Goal: Entertainment & Leisure: Consume media (video, audio)

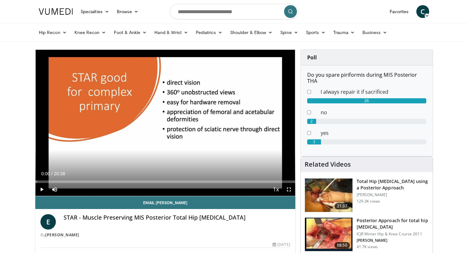
click at [40, 190] on span "Video Player" at bounding box center [41, 189] width 13 height 13
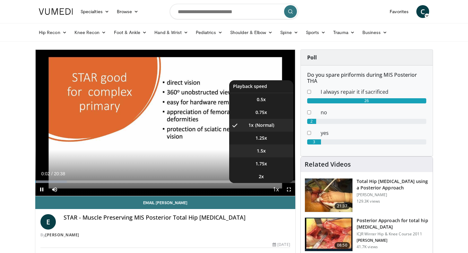
click at [268, 152] on li "1.5x" at bounding box center [261, 150] width 64 height 13
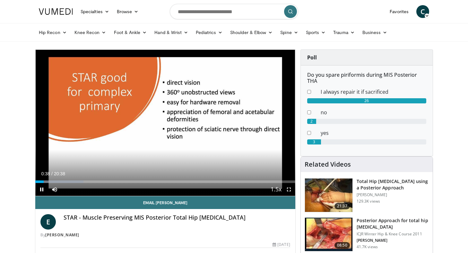
click at [290, 190] on span "Video Player" at bounding box center [288, 189] width 13 height 13
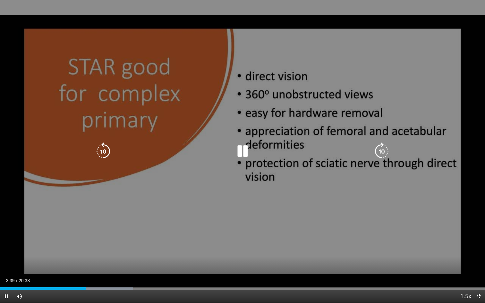
click at [102, 153] on icon "Video Player" at bounding box center [103, 151] width 18 height 18
click at [100, 146] on icon "Video Player" at bounding box center [103, 151] width 18 height 18
click at [386, 145] on icon "Video Player" at bounding box center [382, 151] width 18 height 18
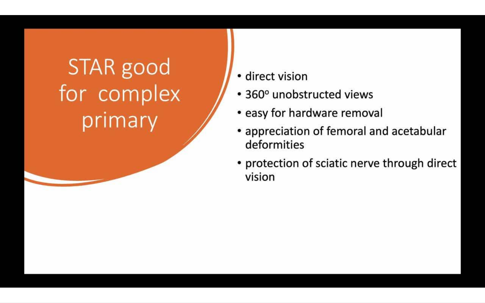
click at [386, 145] on div "10 seconds Tap to unmute" at bounding box center [242, 151] width 485 height 303
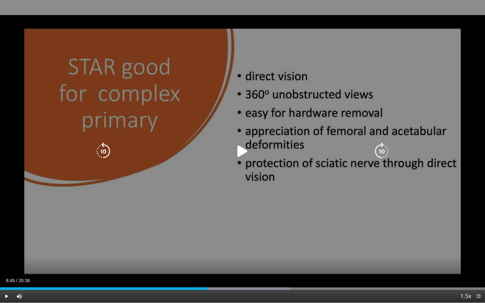
click at [239, 152] on icon "Video Player" at bounding box center [243, 151] width 18 height 18
click at [382, 152] on icon "Video Player" at bounding box center [382, 151] width 18 height 18
click at [379, 153] on icon "Video Player" at bounding box center [382, 151] width 18 height 18
click at [381, 150] on icon "Video Player" at bounding box center [382, 151] width 18 height 18
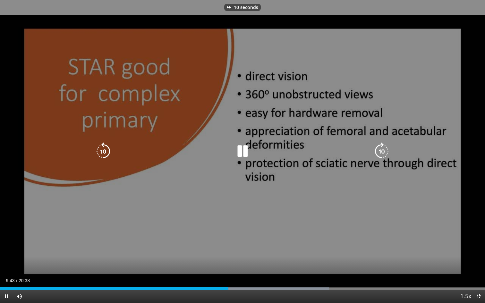
click at [381, 150] on icon "Video Player" at bounding box center [382, 151] width 18 height 18
click at [382, 151] on icon "Video Player" at bounding box center [382, 151] width 18 height 18
click at [375, 151] on icon "Video Player" at bounding box center [382, 151] width 18 height 18
click at [378, 148] on icon "Video Player" at bounding box center [382, 151] width 18 height 18
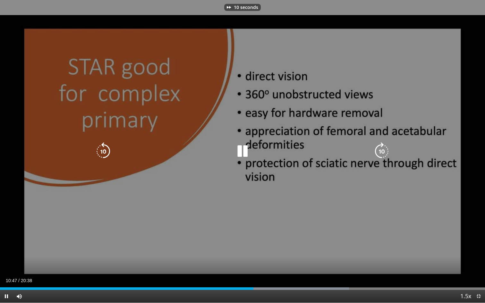
click at [377, 154] on icon "Video Player" at bounding box center [382, 151] width 18 height 18
click at [379, 155] on icon "Video Player" at bounding box center [382, 151] width 18 height 18
click at [377, 145] on icon "Video Player" at bounding box center [382, 151] width 18 height 18
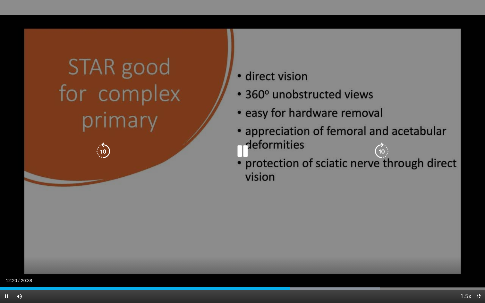
click at [377, 145] on icon "Video Player" at bounding box center [382, 151] width 18 height 18
click at [379, 148] on icon "Video Player" at bounding box center [382, 151] width 18 height 18
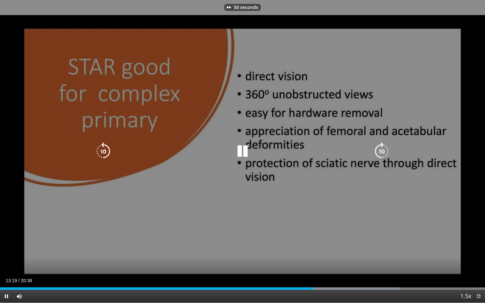
click at [379, 148] on icon "Video Player" at bounding box center [382, 151] width 18 height 18
click at [380, 151] on icon "Video Player" at bounding box center [382, 151] width 18 height 18
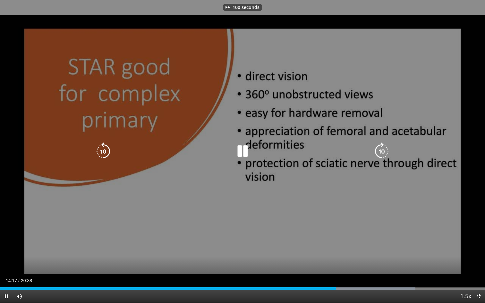
click at [380, 151] on icon "Video Player" at bounding box center [382, 151] width 18 height 18
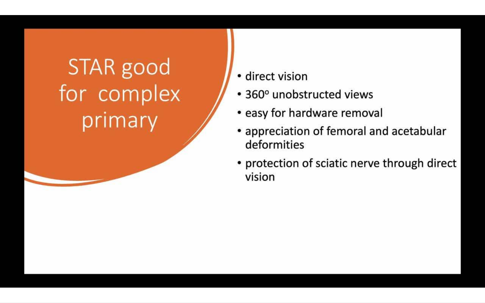
click at [380, 151] on div "110 seconds Tap to unmute" at bounding box center [242, 151] width 485 height 303
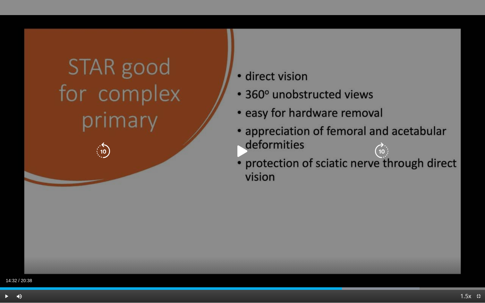
click at [176, 244] on div "110 seconds Tap to unmute" at bounding box center [242, 151] width 485 height 303
click at [379, 151] on icon "Video Player" at bounding box center [382, 151] width 18 height 18
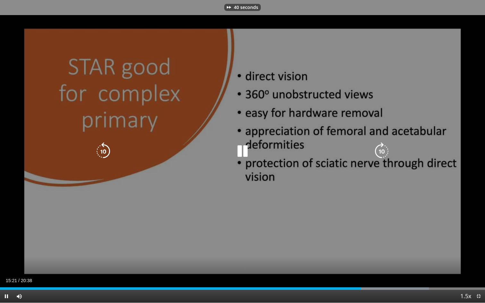
click at [379, 151] on icon "Video Player" at bounding box center [382, 151] width 18 height 18
click at [383, 148] on icon "Video Player" at bounding box center [382, 151] width 18 height 18
click at [381, 152] on icon "Video Player" at bounding box center [382, 151] width 18 height 18
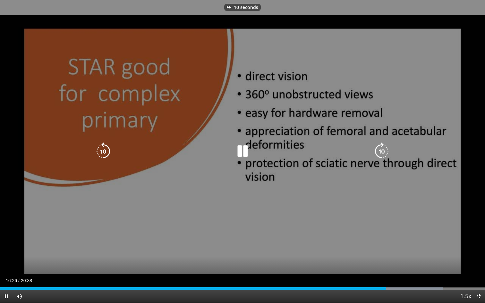
click at [382, 154] on icon "Video Player" at bounding box center [382, 151] width 18 height 18
click at [384, 150] on icon "Video Player" at bounding box center [382, 151] width 18 height 18
click at [381, 153] on icon "Video Player" at bounding box center [382, 151] width 18 height 18
click at [385, 147] on icon "Video Player" at bounding box center [382, 151] width 18 height 18
click at [381, 153] on icon "Video Player" at bounding box center [382, 151] width 18 height 18
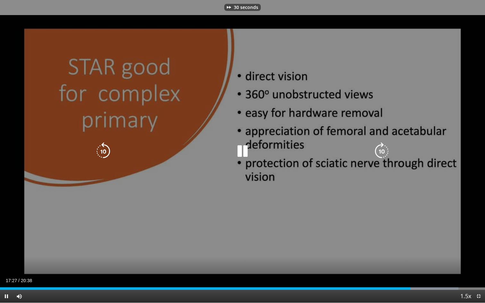
click at [381, 153] on icon "Video Player" at bounding box center [382, 151] width 18 height 18
click at [100, 153] on icon "Video Player" at bounding box center [103, 151] width 18 height 18
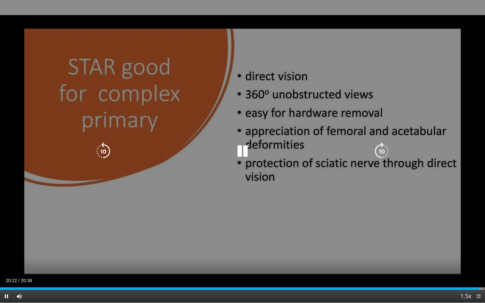
click at [103, 149] on icon "Video Player" at bounding box center [103, 151] width 18 height 18
click at [105, 149] on icon "Video Player" at bounding box center [103, 151] width 18 height 18
click at [107, 150] on icon "Video Player" at bounding box center [103, 151] width 18 height 18
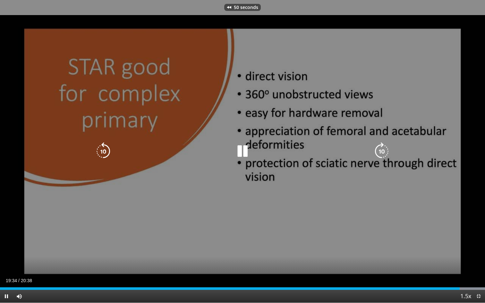
click at [107, 150] on icon "Video Player" at bounding box center [103, 151] width 18 height 18
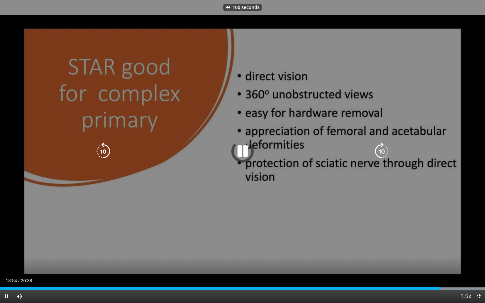
click at [107, 150] on icon "Video Player" at bounding box center [103, 151] width 18 height 18
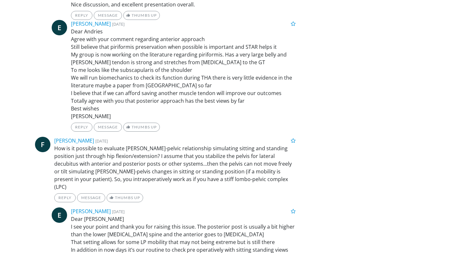
scroll to position [1066, 0]
